Goal: Use online tool/utility: Use online tool/utility

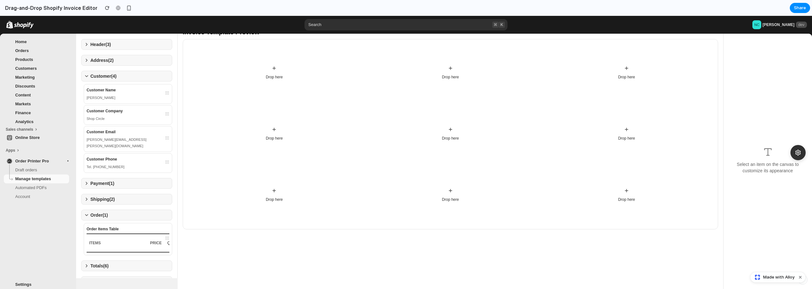
scroll to position [37, 0]
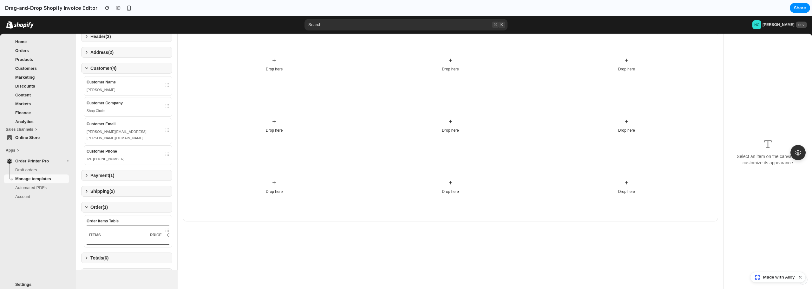
click at [122, 196] on button "Shipping ( 2 )" at bounding box center [126, 191] width 91 height 11
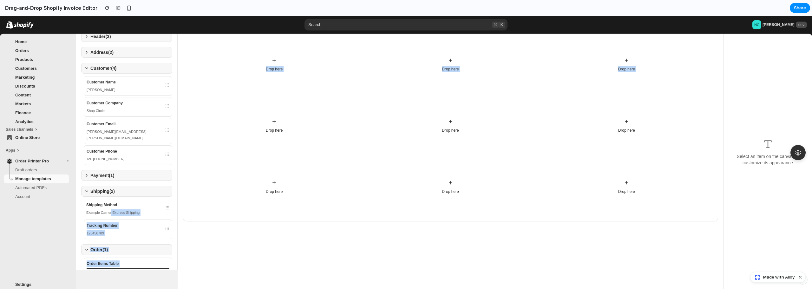
drag, startPoint x: 111, startPoint y: 210, endPoint x: 276, endPoint y: 127, distance: 184.7
click at [276, 127] on div "Shopify Variables Drag variables to the canvas to build your invoice template. …" at bounding box center [444, 133] width 736 height 273
click at [198, 186] on div "Drop here" at bounding box center [274, 187] width 172 height 57
drag, startPoint x: 110, startPoint y: 214, endPoint x: 163, endPoint y: 203, distance: 54.4
click at [166, 200] on div "Shipping Method Example Carrier Express Shipping Tracking Number 123456789" at bounding box center [126, 219] width 91 height 40
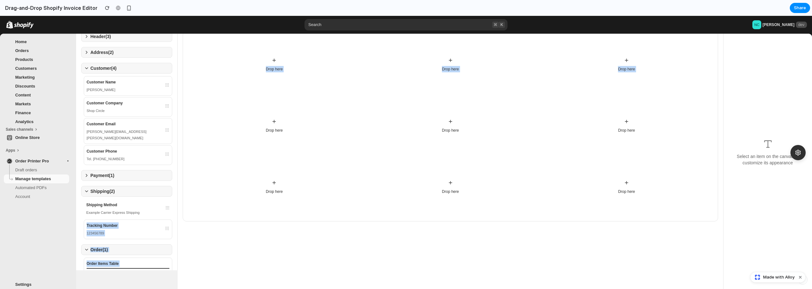
drag, startPoint x: 160, startPoint y: 210, endPoint x: 262, endPoint y: 136, distance: 125.7
click at [266, 128] on div "Shopify Variables Drag variables to the canvas to build your invoice template. …" at bounding box center [444, 133] width 736 height 273
click at [260, 138] on div "Drop here" at bounding box center [274, 126] width 172 height 57
drag, startPoint x: 164, startPoint y: 211, endPoint x: 238, endPoint y: 173, distance: 83.7
click at [248, 167] on div "Shopify Variables Drag variables to the canvas to build your invoice template. …" at bounding box center [444, 133] width 736 height 273
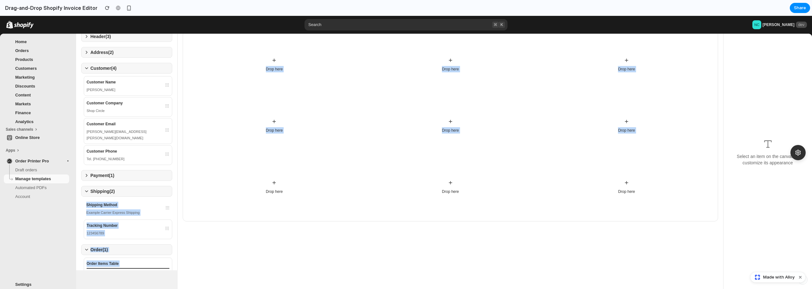
click at [216, 186] on div "Drop here" at bounding box center [274, 187] width 172 height 57
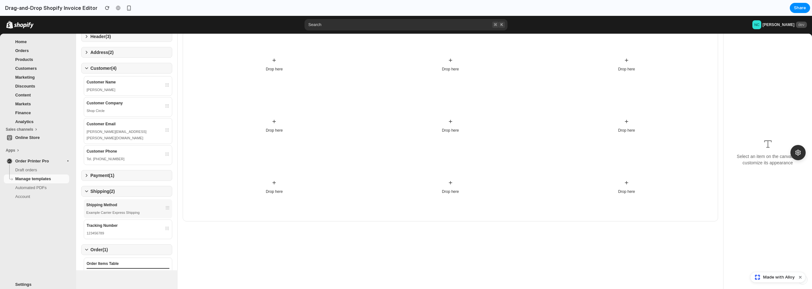
click at [153, 212] on div "Example Carrier Express Shipping" at bounding box center [127, 212] width 83 height 6
drag, startPoint x: 121, startPoint y: 213, endPoint x: 233, endPoint y: 143, distance: 132.4
click at [233, 144] on div "Shopify Variables Drag variables to the canvas to build your invoice template. …" at bounding box center [444, 133] width 736 height 273
click at [239, 139] on div "Drop here" at bounding box center [274, 126] width 172 height 57
click at [272, 123] on div "Drop here" at bounding box center [274, 126] width 172 height 57
